Goal: Find contact information: Find contact information

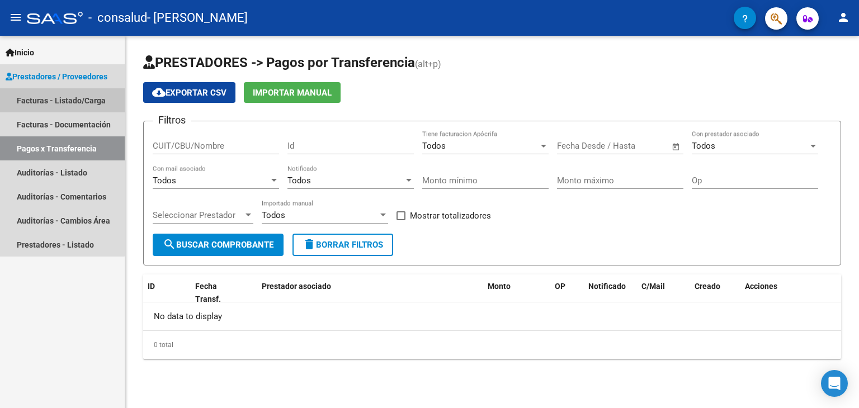
click at [49, 97] on link "Facturas - Listado/Carga" at bounding box center [62, 100] width 125 height 24
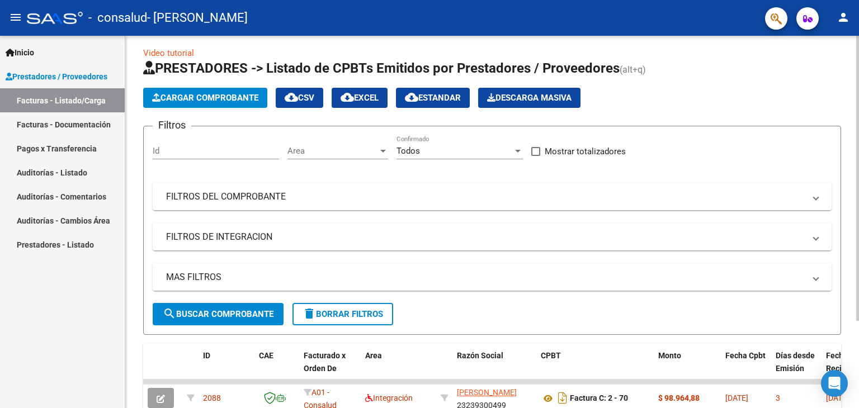
scroll to position [2, 0]
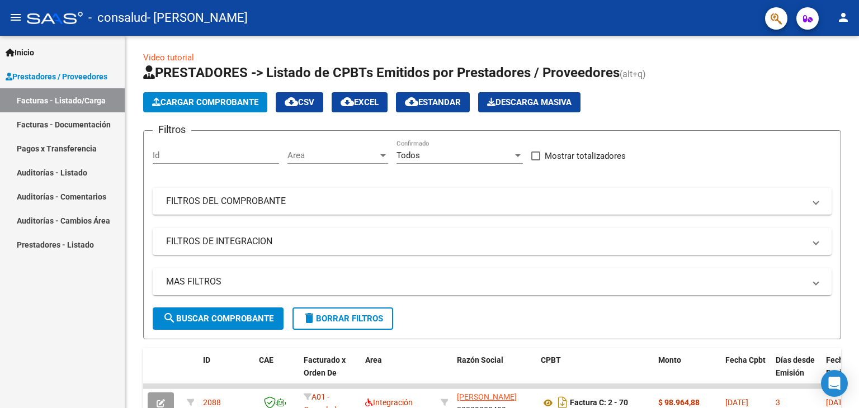
click at [39, 149] on link "Pagos x Transferencia" at bounding box center [62, 148] width 125 height 24
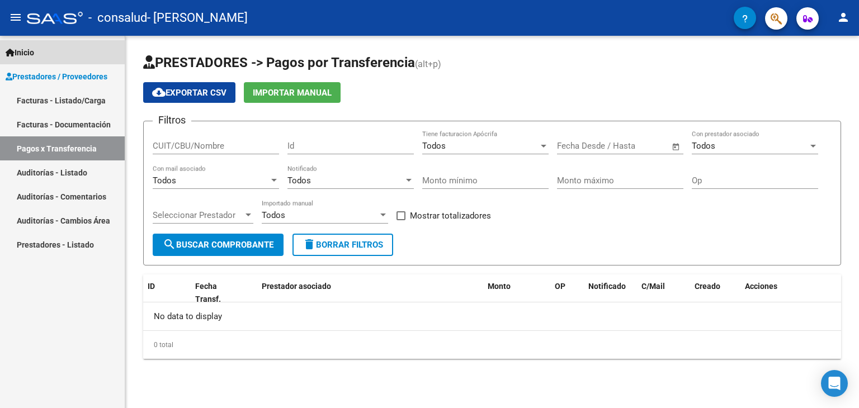
click at [28, 51] on span "Inicio" at bounding box center [20, 52] width 29 height 12
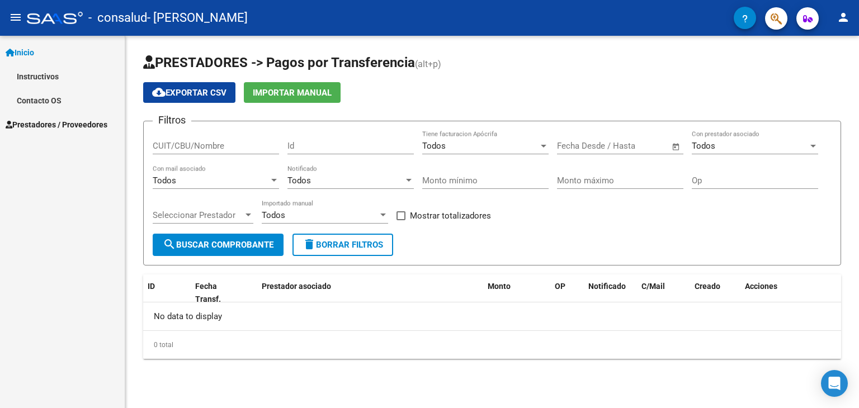
click at [30, 75] on link "Instructivos" at bounding box center [62, 76] width 125 height 24
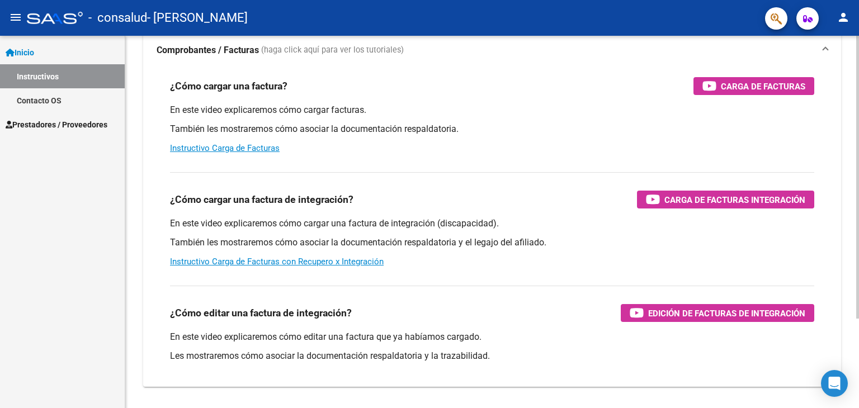
scroll to position [112, 0]
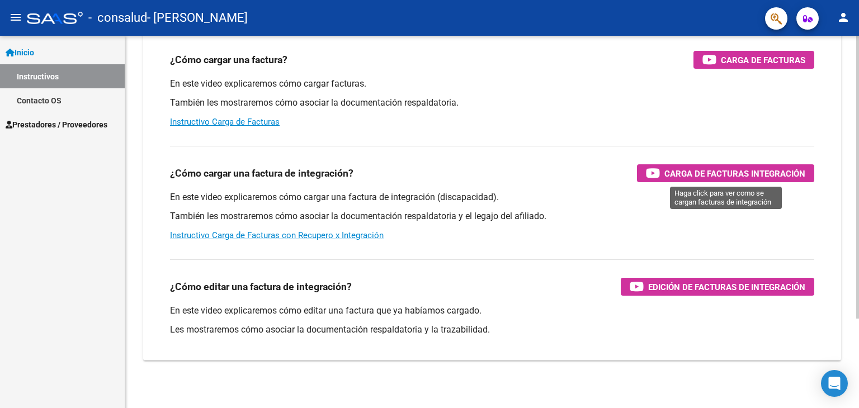
click at [756, 172] on span "Carga de Facturas Integración" at bounding box center [734, 174] width 141 height 14
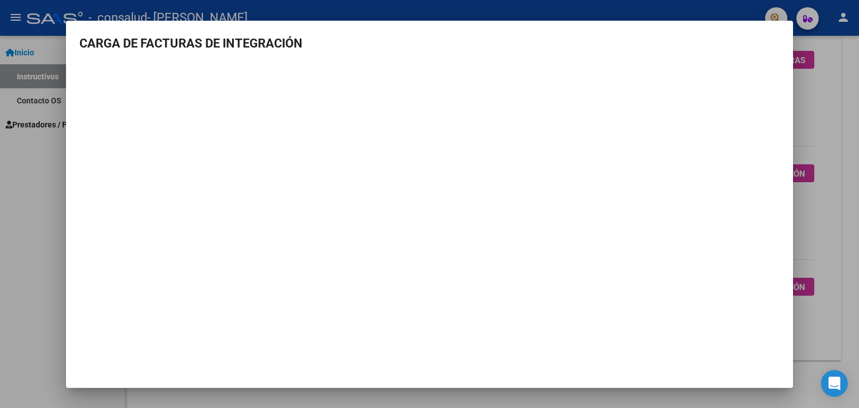
click at [831, 93] on div at bounding box center [429, 204] width 859 height 408
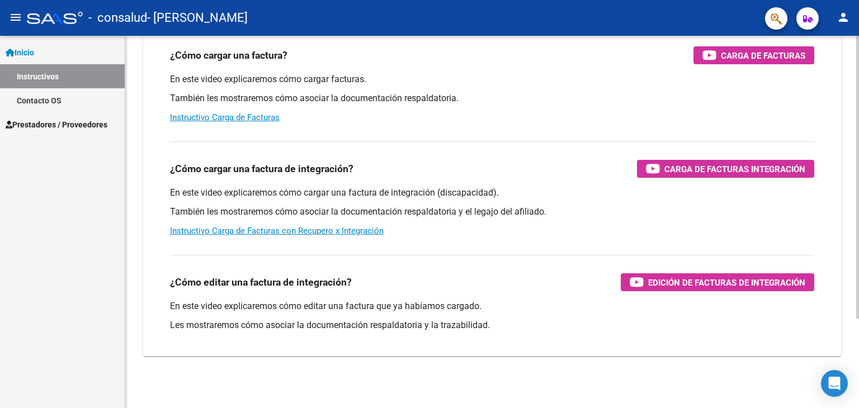
scroll to position [118, 0]
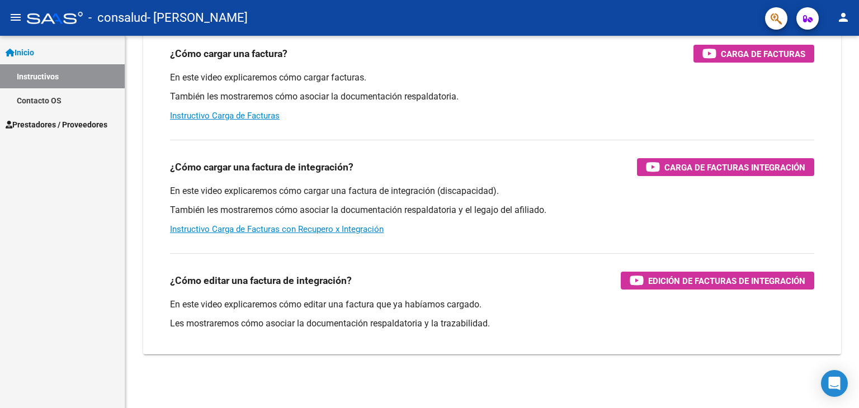
click at [49, 121] on span "Prestadores / Proveedores" at bounding box center [57, 125] width 102 height 12
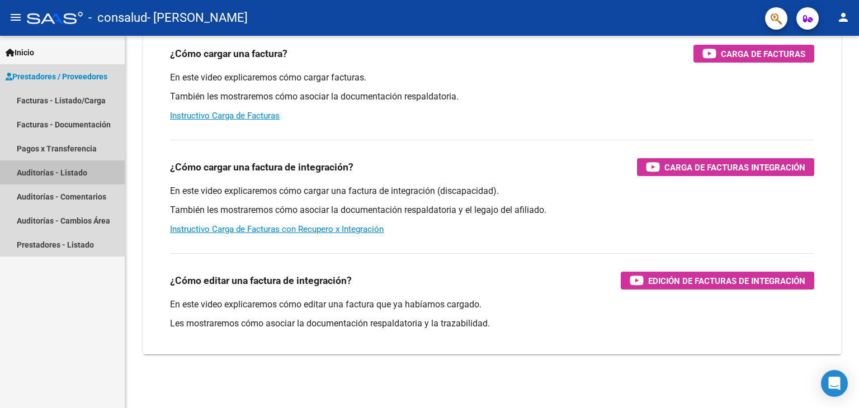
click at [78, 174] on link "Auditorías - Listado" at bounding box center [62, 173] width 125 height 24
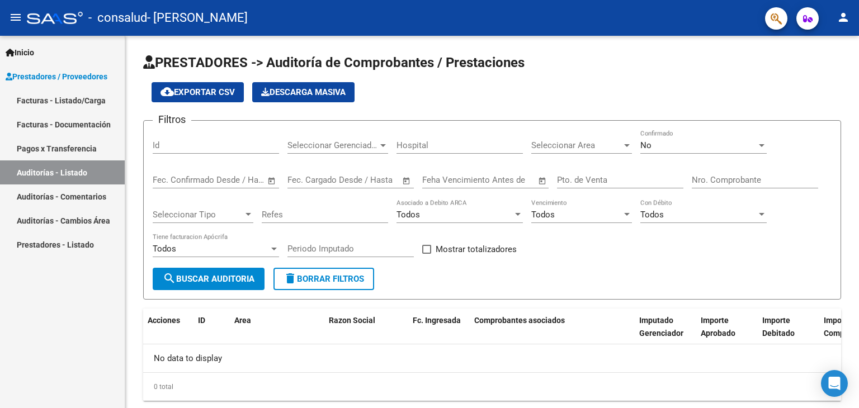
click at [69, 192] on link "Auditorías - Comentarios" at bounding box center [62, 197] width 125 height 24
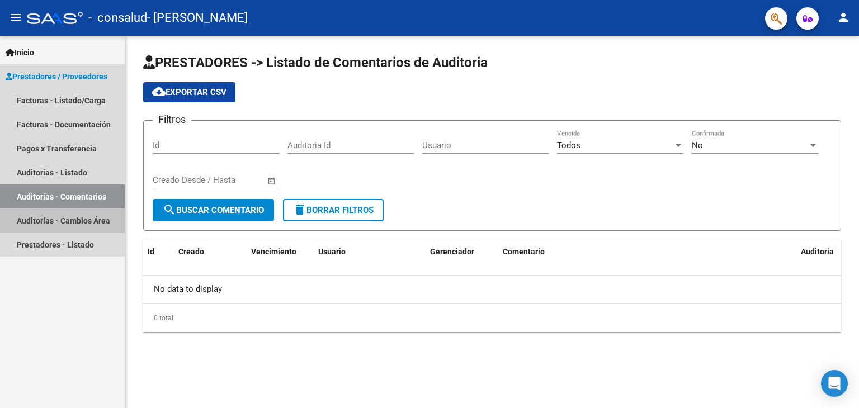
click at [64, 218] on link "Auditorías - Cambios Área" at bounding box center [62, 221] width 125 height 24
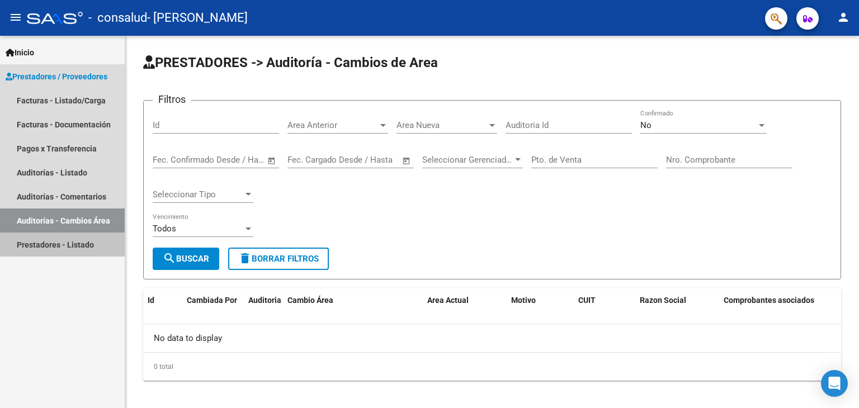
click at [54, 244] on link "Prestadores - Listado" at bounding box center [62, 245] width 125 height 24
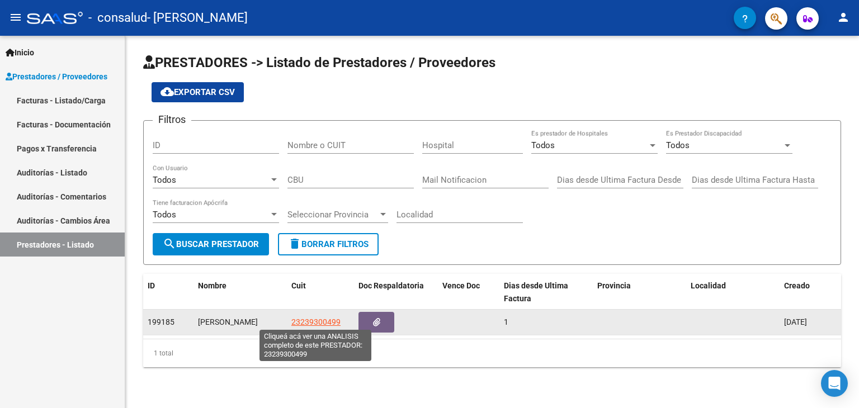
click at [318, 318] on span "23239300499" at bounding box center [315, 322] width 49 height 9
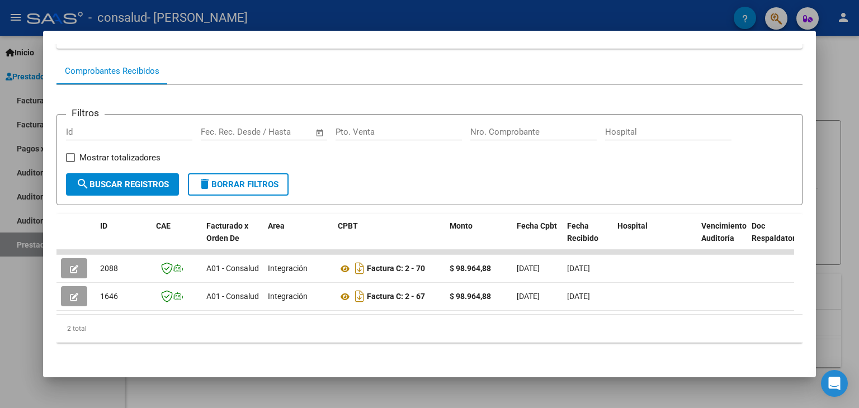
click at [15, 301] on div at bounding box center [429, 204] width 859 height 408
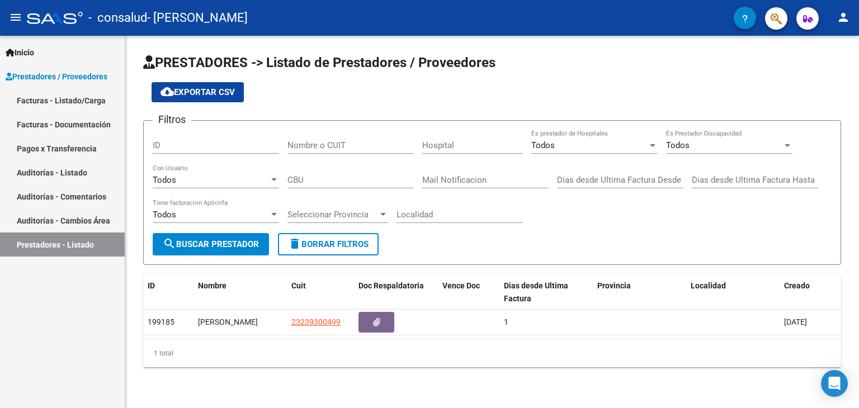
click at [743, 18] on icon "button" at bounding box center [745, 19] width 6 height 8
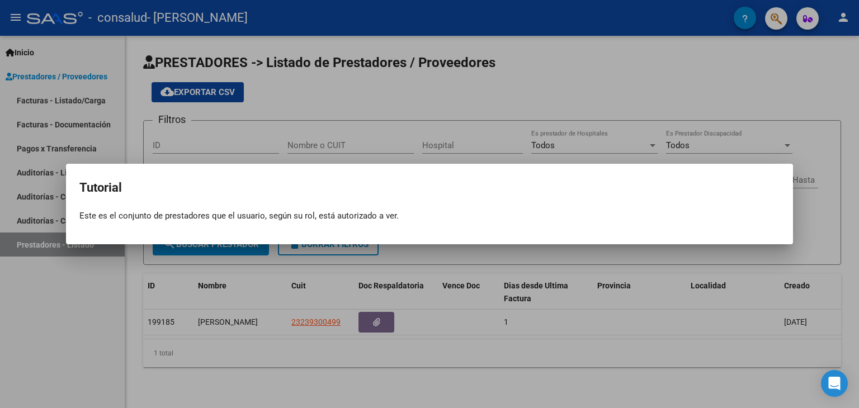
click at [645, 81] on div at bounding box center [429, 204] width 859 height 408
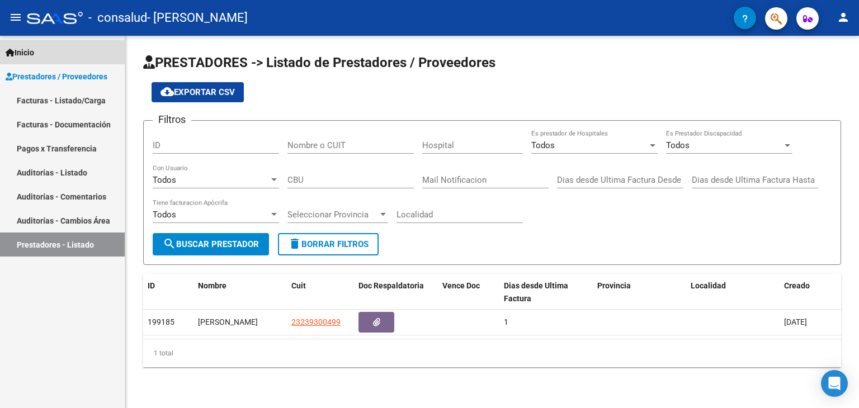
click at [30, 48] on span "Inicio" at bounding box center [20, 52] width 29 height 12
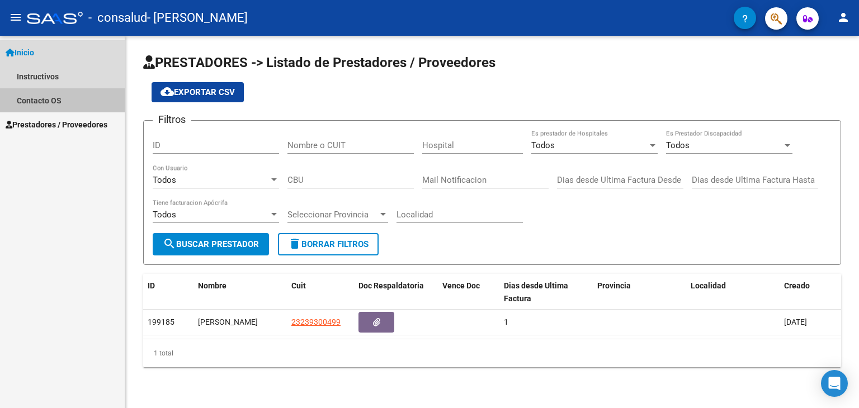
click at [34, 101] on link "Contacto OS" at bounding box center [62, 100] width 125 height 24
